Goal: Navigation & Orientation: Find specific page/section

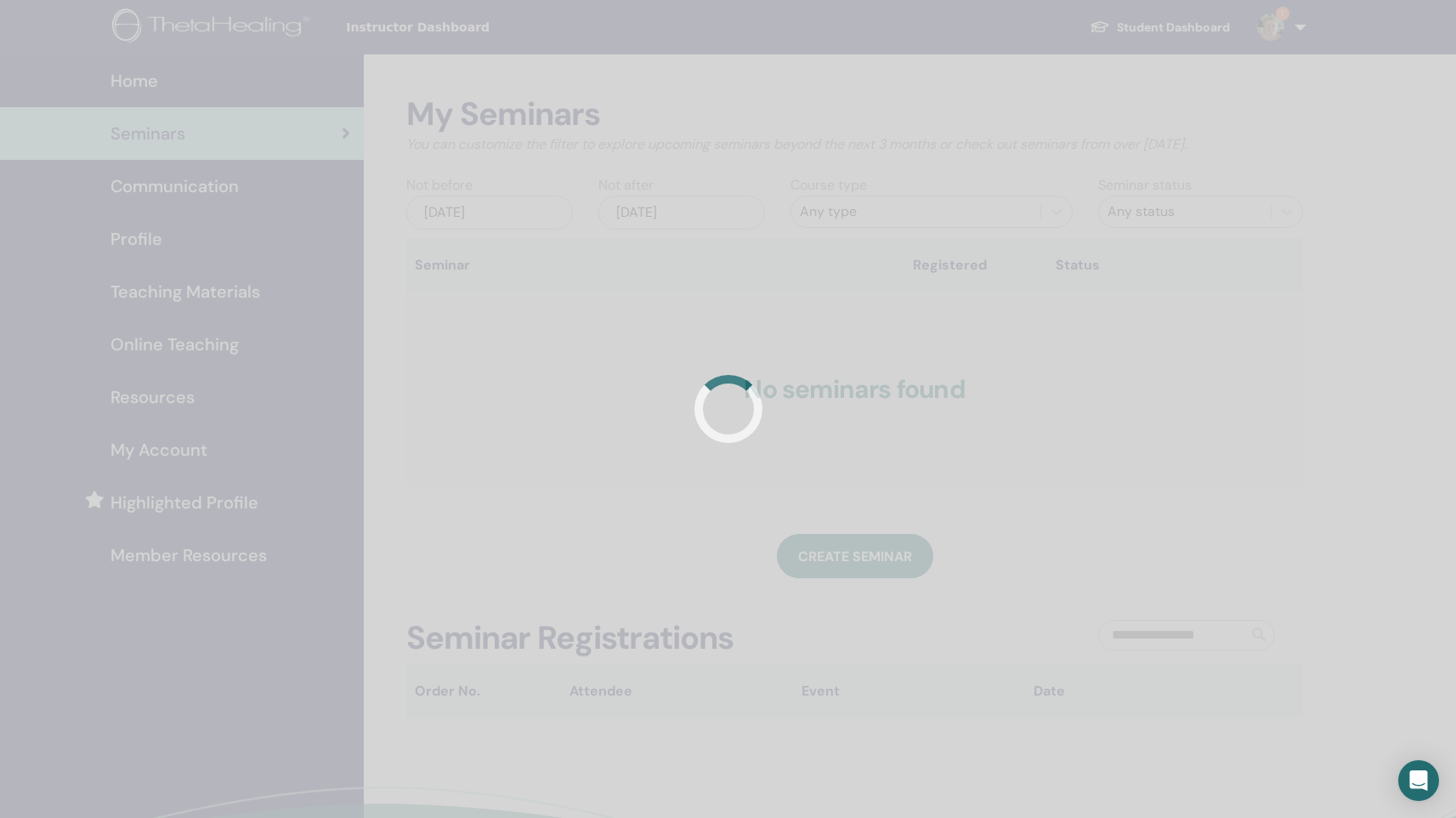
scroll to position [140, 0]
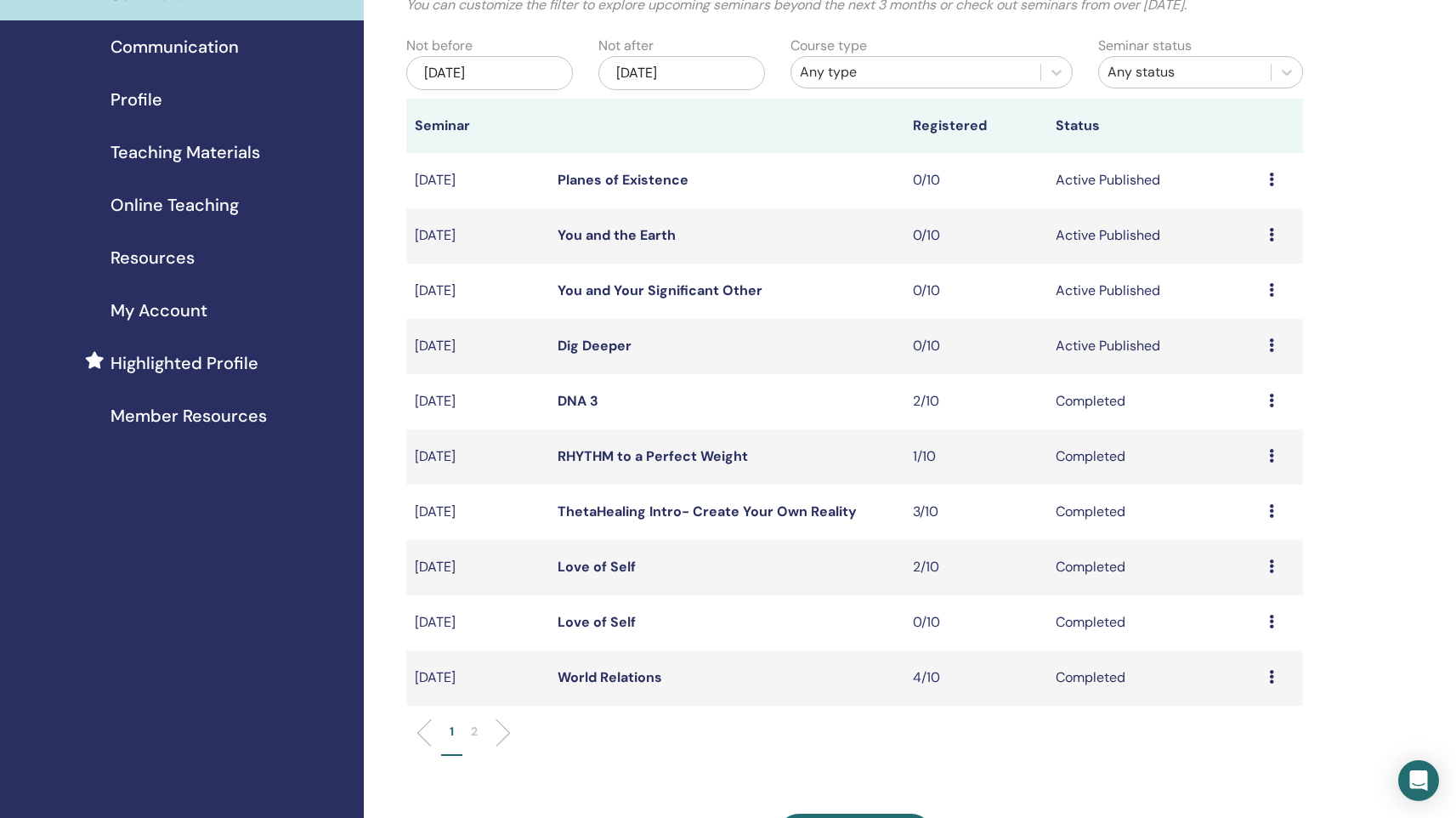
click at [600, 287] on link "You and Your Significant Other" at bounding box center [660, 290] width 205 height 18
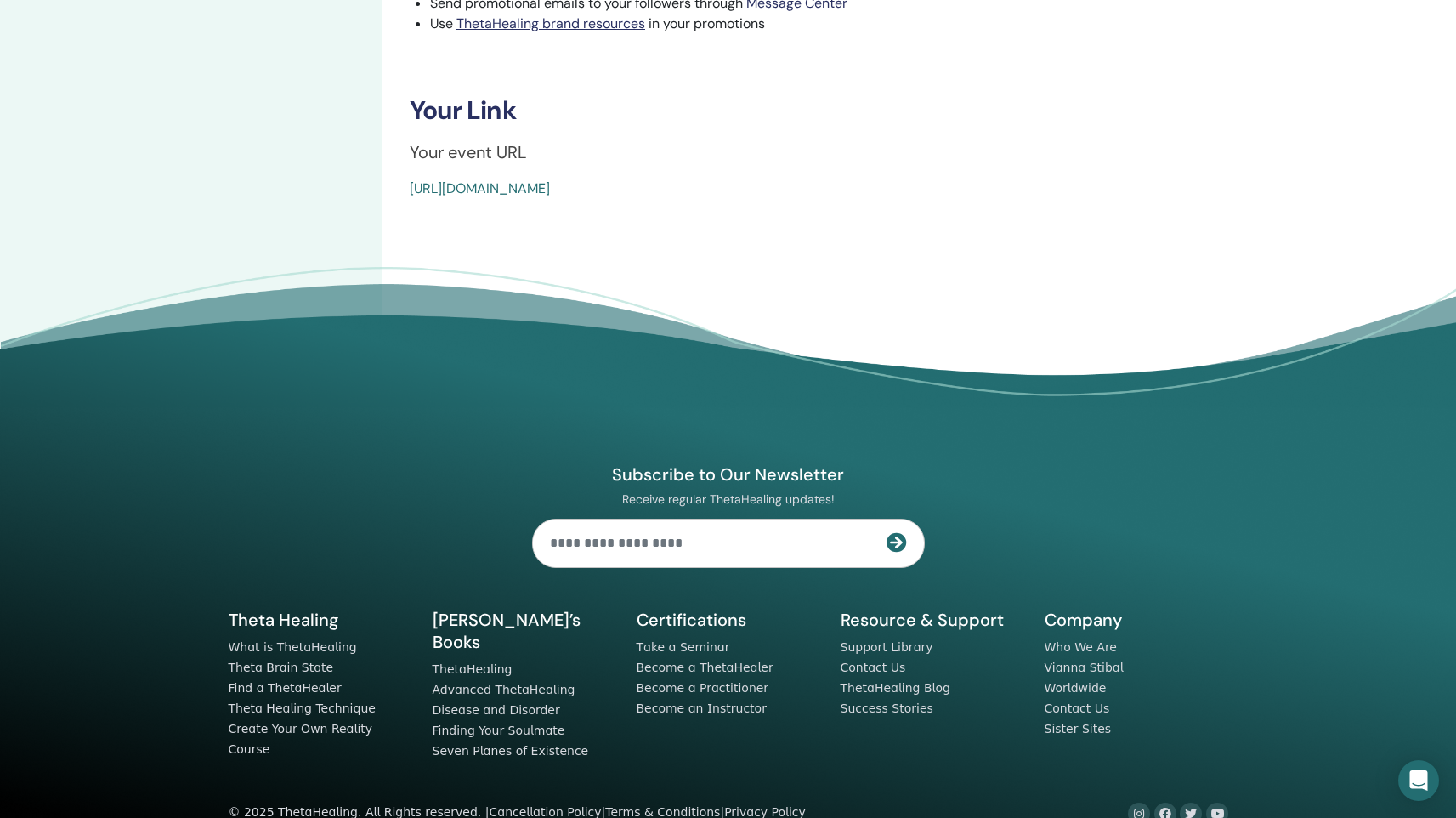
scroll to position [618, 0]
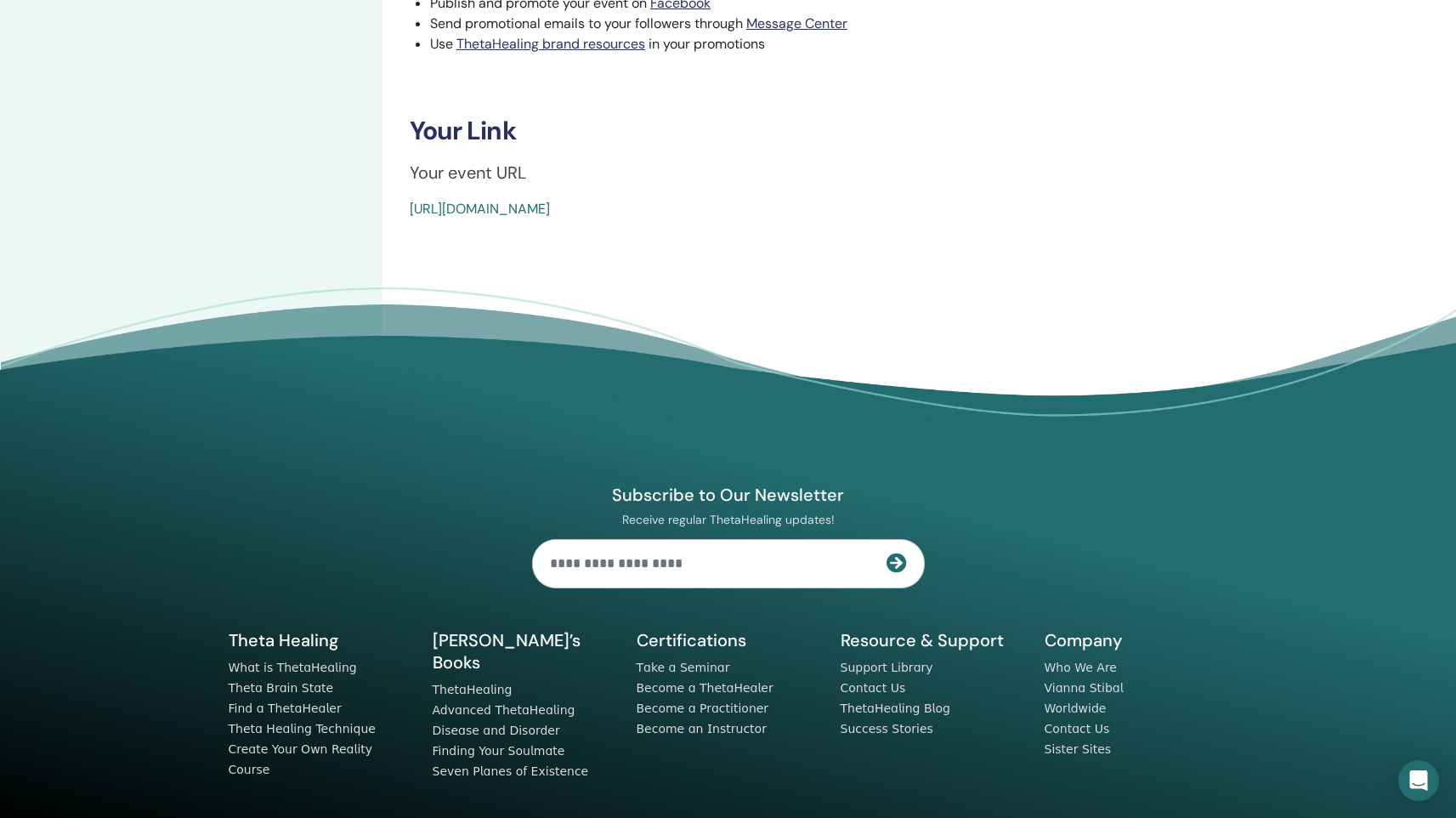
click at [550, 206] on link "https://www.thetahealing.com/seminar-379308-details.html" at bounding box center [480, 208] width 141 height 18
